Goal: Obtain resource: Download file/media

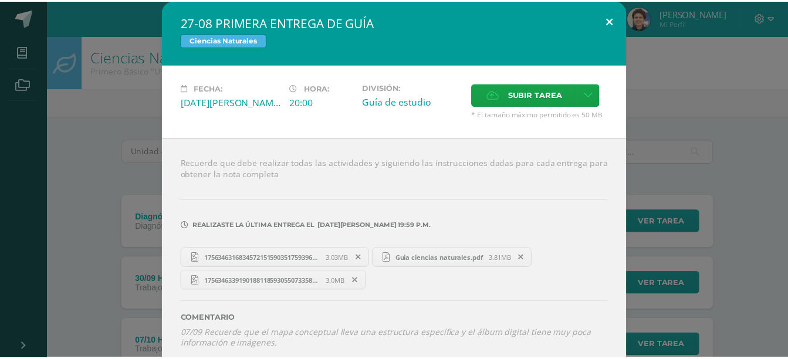
scroll to position [927, 0]
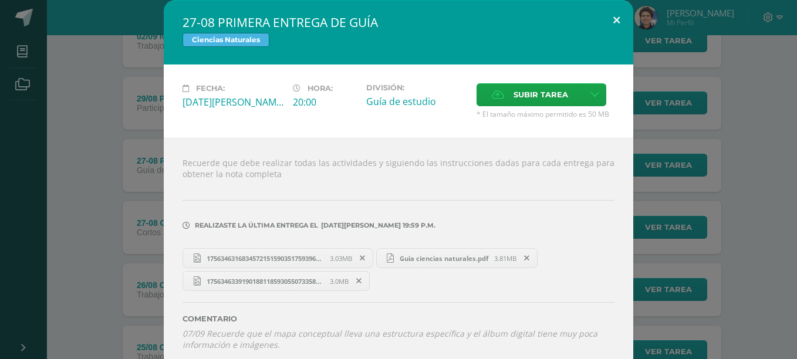
click at [602, 34] on div "27-08 PRIMERA ENTREGA DE GUÍA Ciencias Naturales Fecha: Miércoles 27 de Agosto …" at bounding box center [398, 185] width 469 height 370
click at [600, 15] on button at bounding box center [616, 20] width 33 height 40
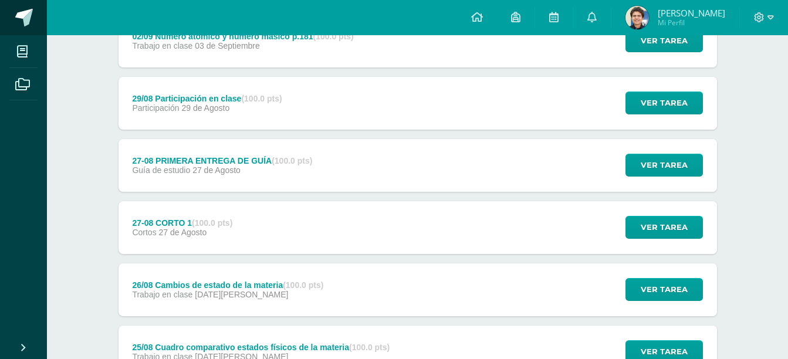
click at [40, 17] on span at bounding box center [64, 18] width 55 height 25
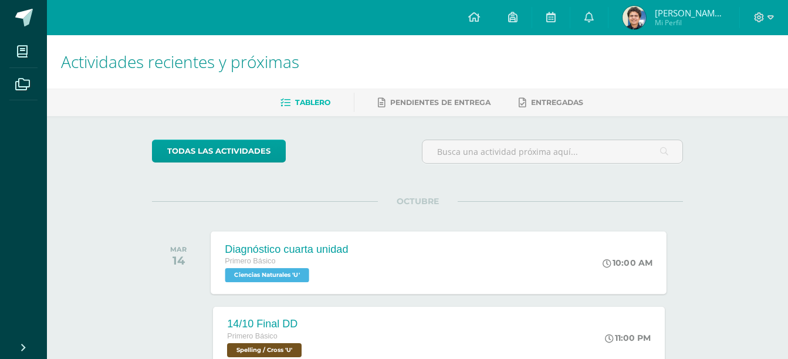
scroll to position [77, 0]
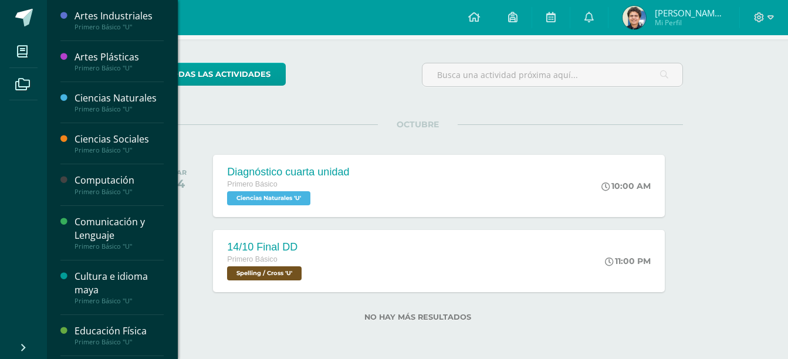
click at [38, 49] on li "Mis cursos" at bounding box center [23, 51] width 47 height 33
click at [16, 48] on span at bounding box center [22, 51] width 26 height 26
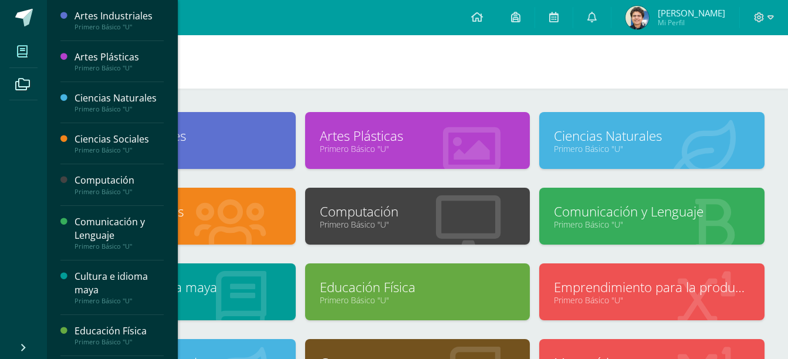
click at [603, 130] on link "Ciencias Naturales" at bounding box center [652, 136] width 196 height 18
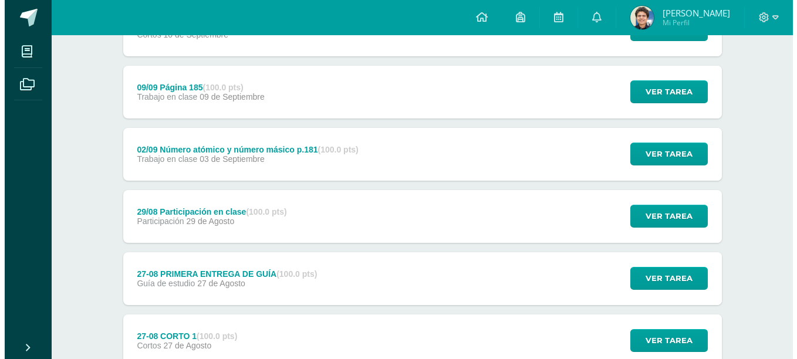
scroll to position [817, 0]
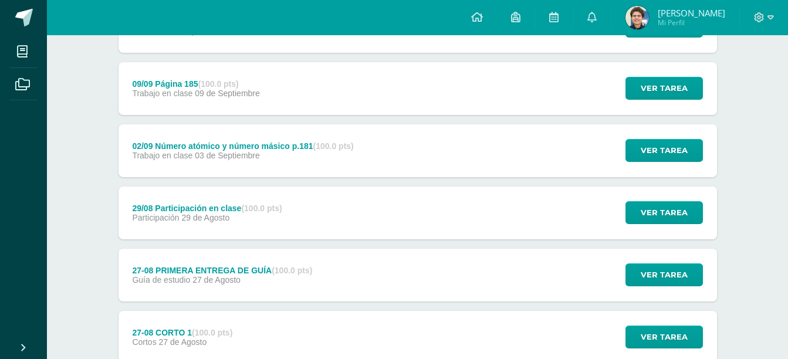
click at [349, 271] on div "27-08 PRIMERA ENTREGA DE GUÍA (100.0 pts) Guía de estudio [DATE][PERSON_NAME] V…" at bounding box center [418, 275] width 599 height 53
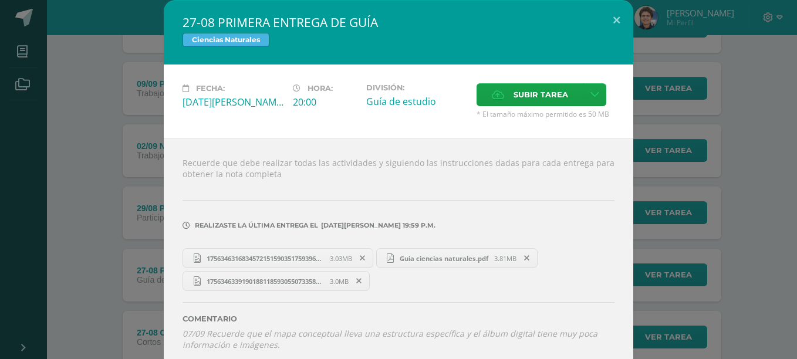
click at [419, 255] on span "Guia ciencias naturales.pdf" at bounding box center [444, 258] width 100 height 9
